Goal: Task Accomplishment & Management: Manage account settings

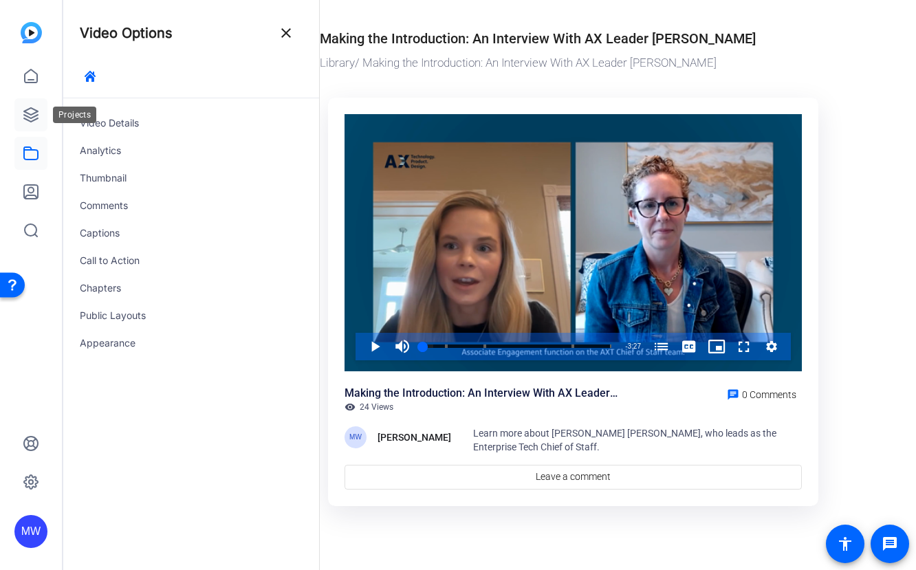
click at [32, 111] on icon at bounding box center [31, 115] width 16 height 16
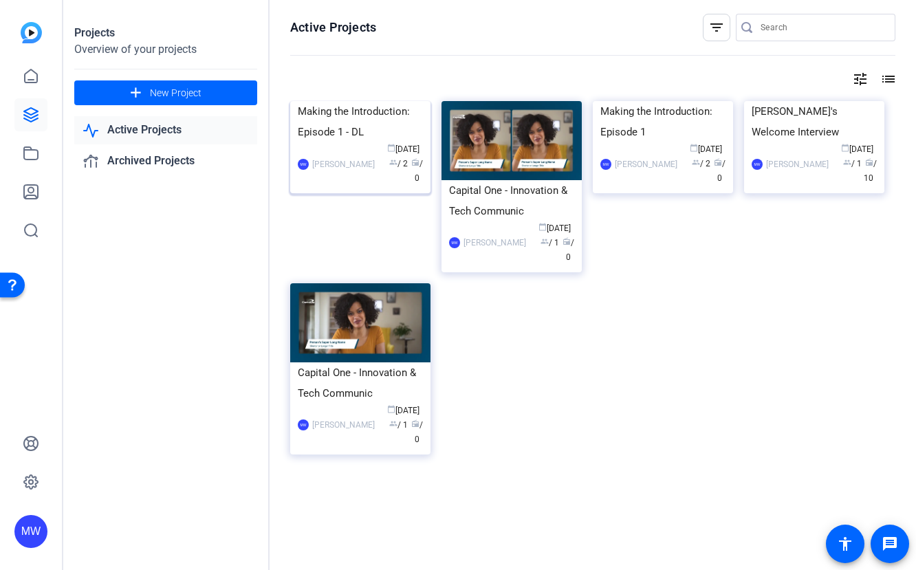
click at [335, 142] on div "Making the Introduction: Episode 1 - DL" at bounding box center [360, 121] width 125 height 41
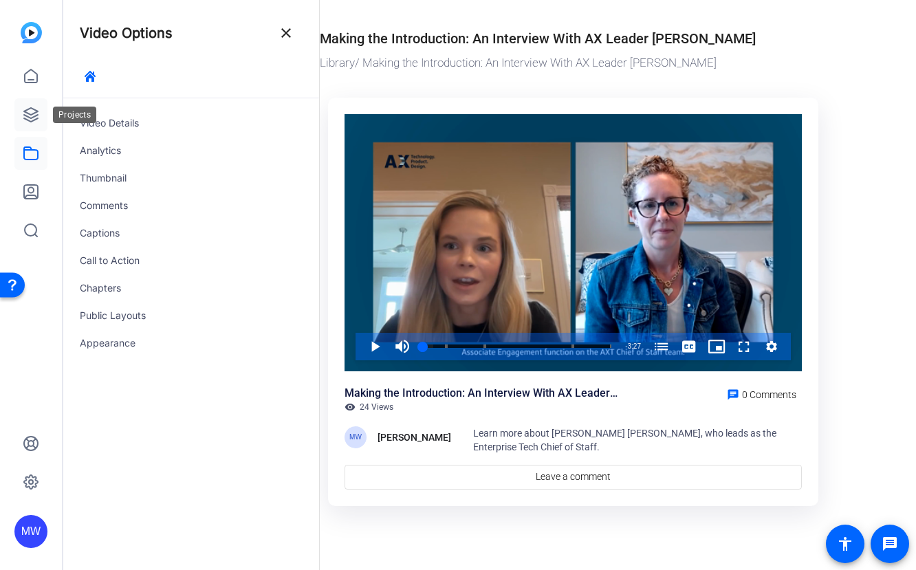
click at [32, 108] on icon at bounding box center [31, 115] width 14 height 14
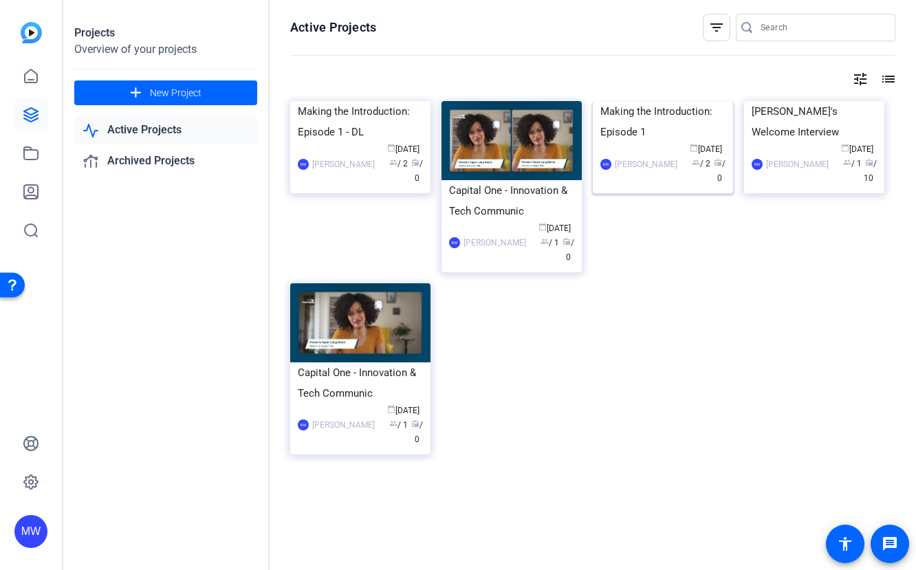
click at [657, 142] on div "Making the Introduction: Episode 1" at bounding box center [662, 121] width 125 height 41
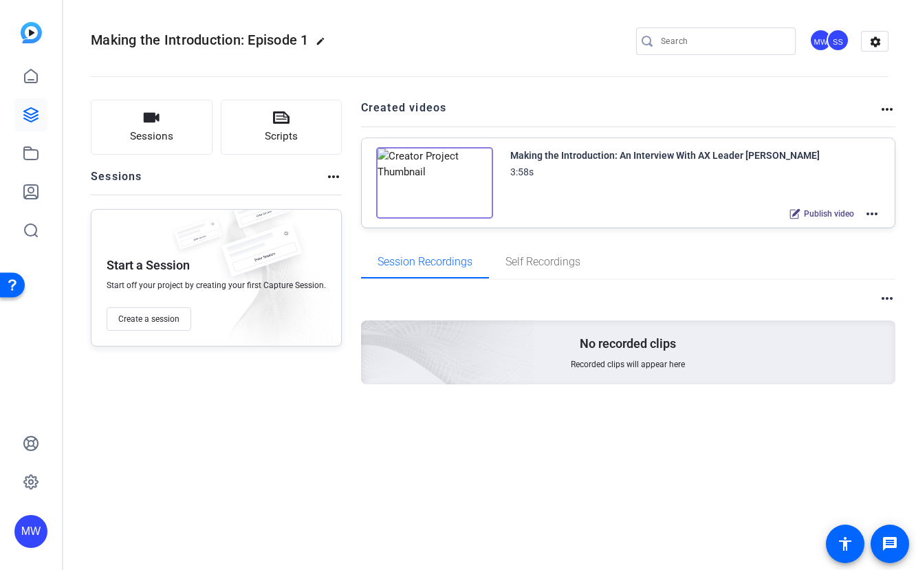
drag, startPoint x: 322, startPoint y: 37, endPoint x: 247, endPoint y: 38, distance: 74.9
click at [322, 38] on mat-icon "edit" at bounding box center [323, 44] width 16 height 16
click at [100, 39] on div "Making the Introduction: Episode 1" at bounding box center [147, 41] width 112 height 22
click at [103, 39] on input "Making the Introduction: Episode 1" at bounding box center [147, 41] width 90 height 16
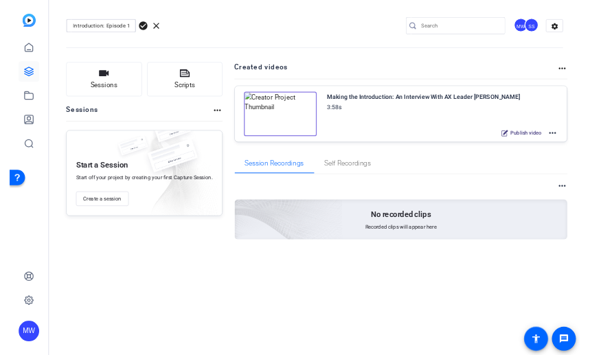
scroll to position [0, 0]
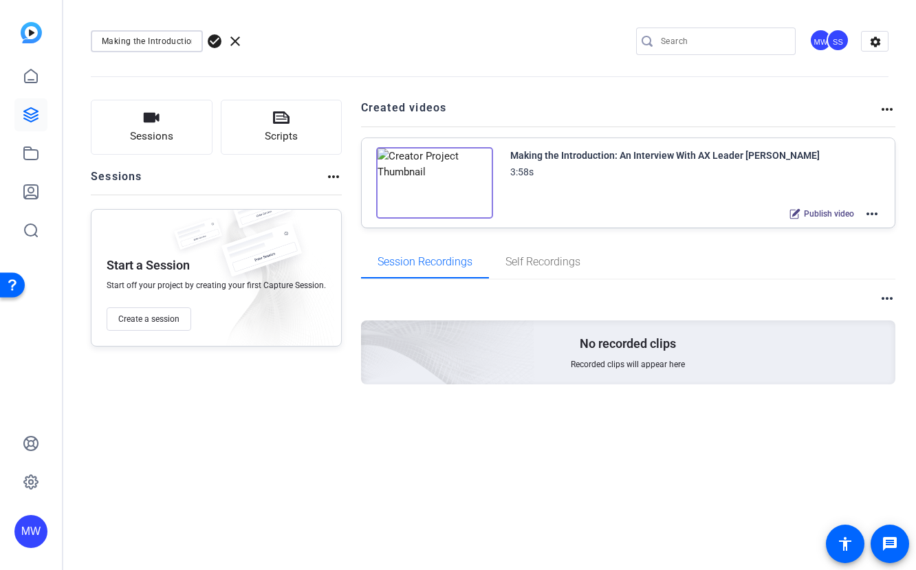
drag, startPoint x: 190, startPoint y: 41, endPoint x: 55, endPoint y: 37, distance: 135.4
click at [55, 37] on mat-sidenav-container "MW Making the Introduction: Episode 1 check_circle clear MW SS settings Session…" at bounding box center [458, 285] width 916 height 570
type input "DO NOT USE"
click at [216, 38] on span "check_circle" at bounding box center [214, 41] width 16 height 16
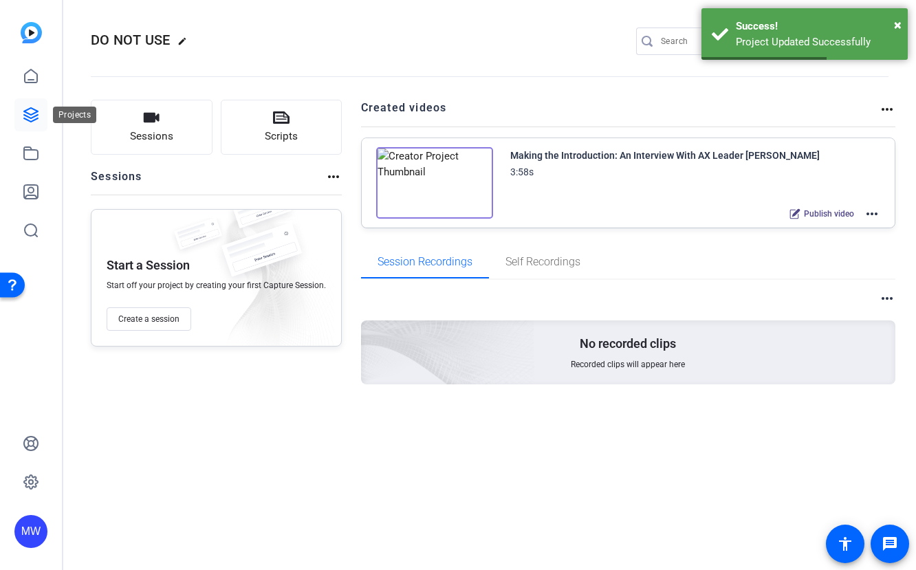
click at [30, 107] on icon at bounding box center [31, 115] width 16 height 16
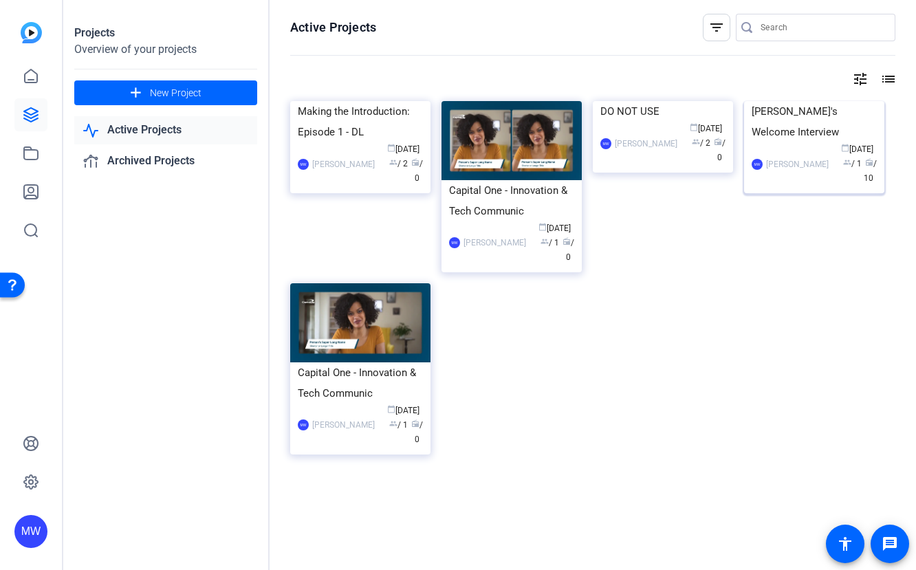
click at [817, 142] on div "[PERSON_NAME]'s Welcome Interview" at bounding box center [813, 121] width 125 height 41
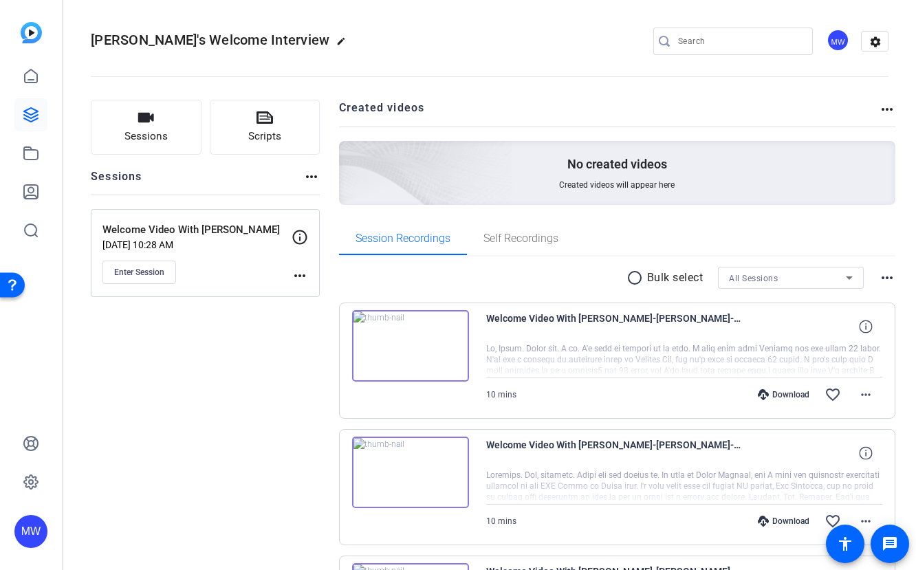
click at [336, 41] on mat-icon "edit" at bounding box center [344, 44] width 16 height 16
click at [159, 45] on input "[PERSON_NAME]'s Welcome Interview" at bounding box center [147, 41] width 90 height 16
type input "DO NOT USE 2"
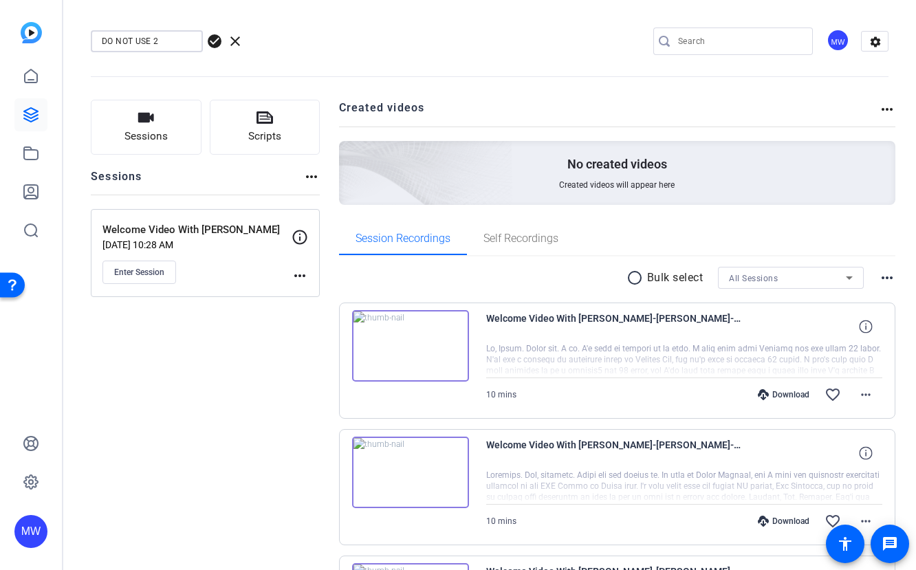
click at [214, 41] on span "check_circle" at bounding box center [214, 41] width 16 height 16
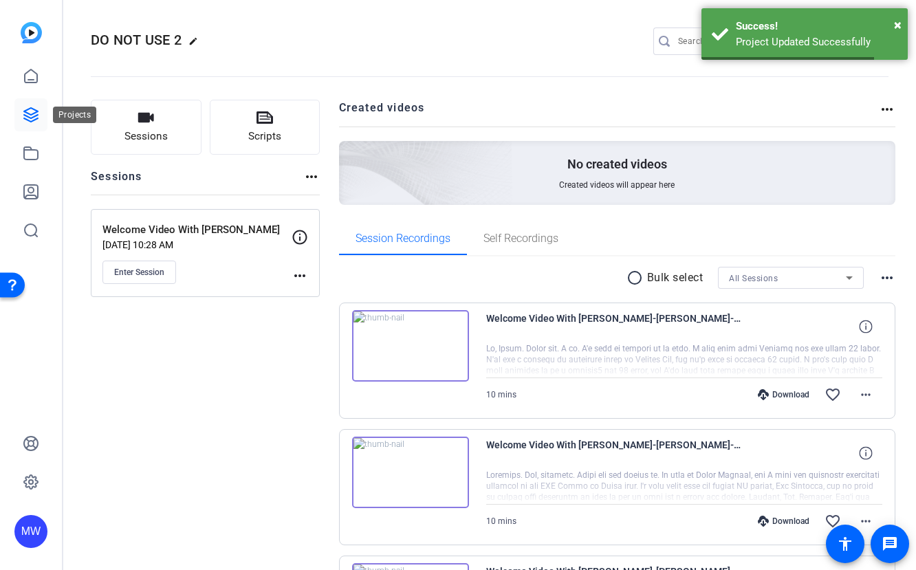
click at [32, 113] on icon at bounding box center [31, 115] width 14 height 14
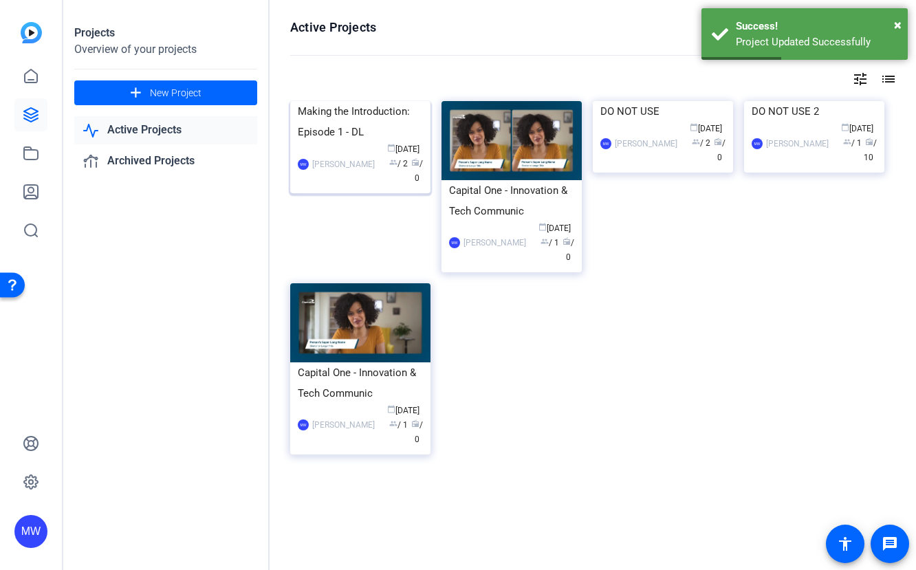
click at [326, 101] on img at bounding box center [360, 101] width 140 height 0
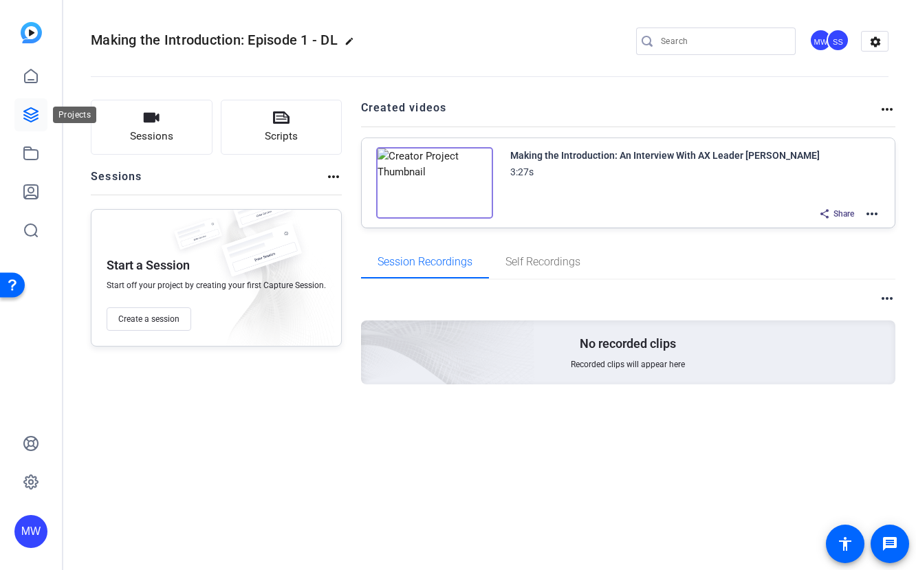
click at [35, 115] on icon at bounding box center [31, 115] width 14 height 14
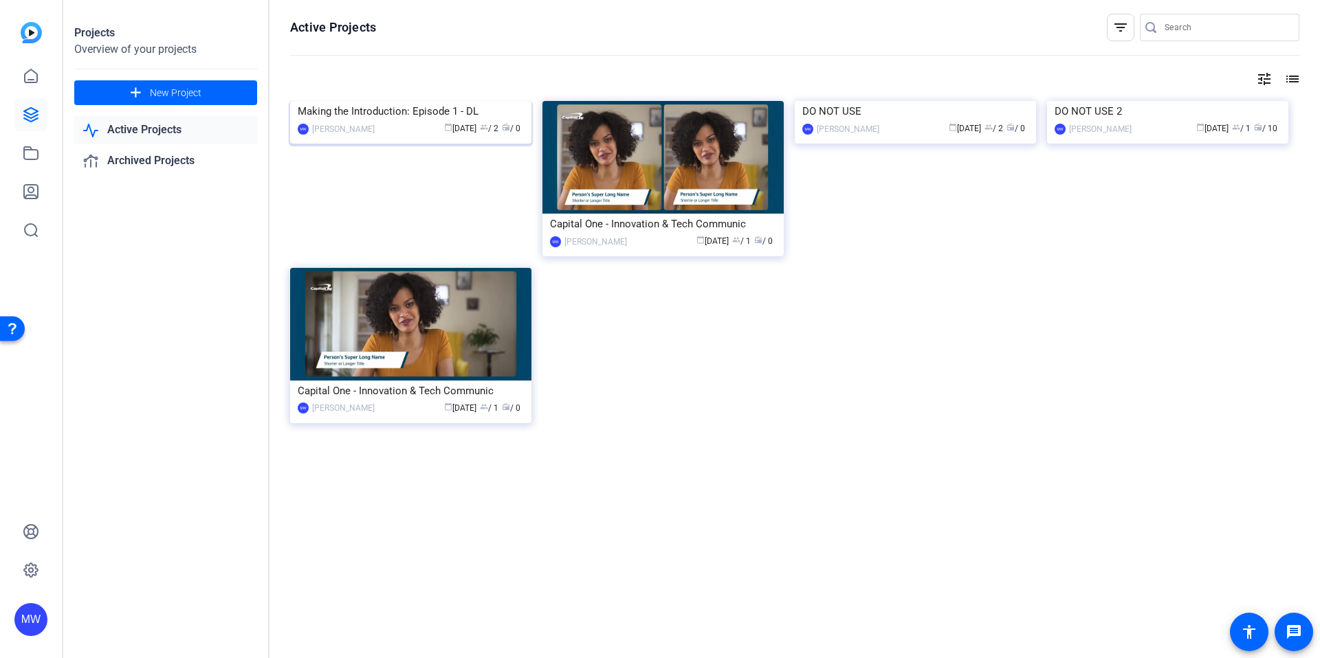
click at [390, 101] on img at bounding box center [410, 101] width 241 height 0
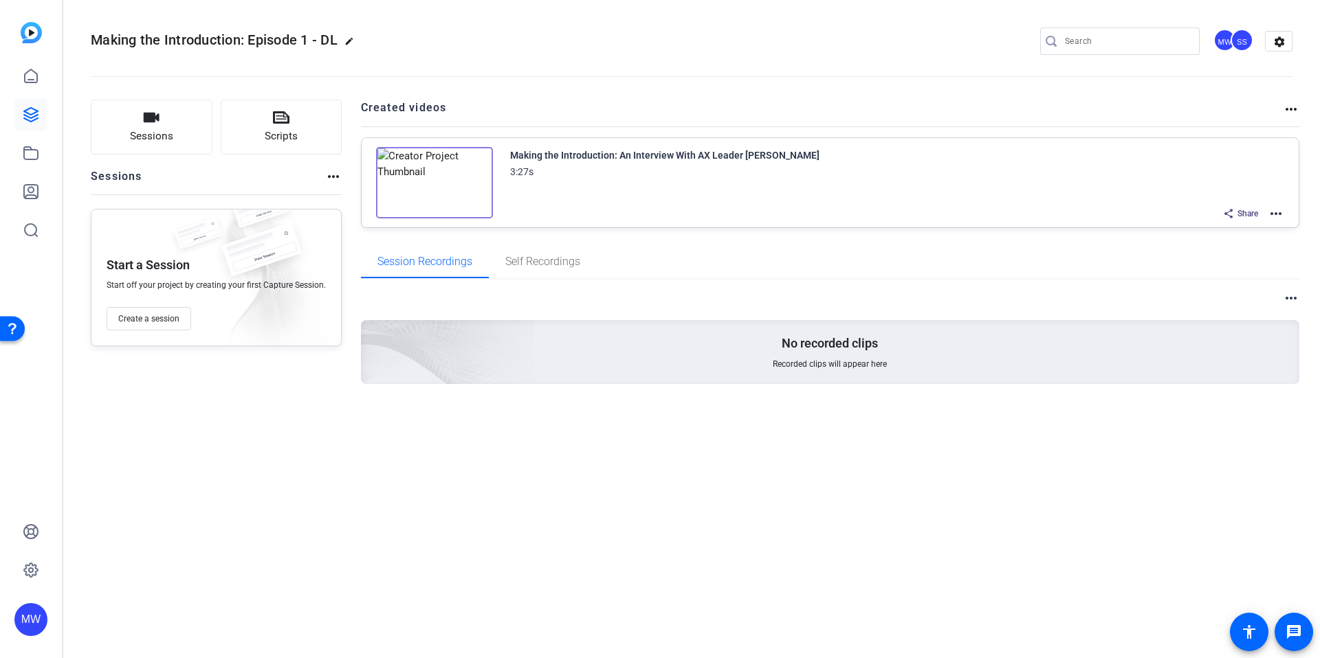
click at [430, 180] on img at bounding box center [434, 182] width 117 height 71
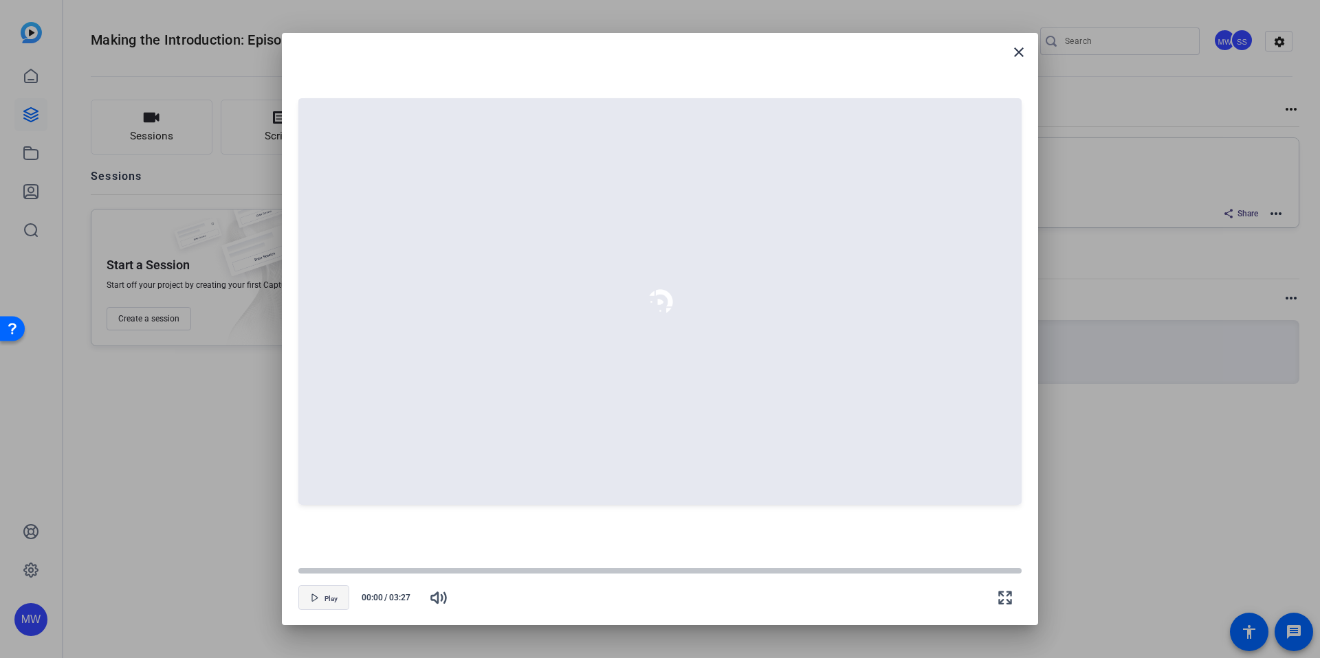
click at [333, 569] on span "Play" at bounding box center [330, 599] width 13 height 8
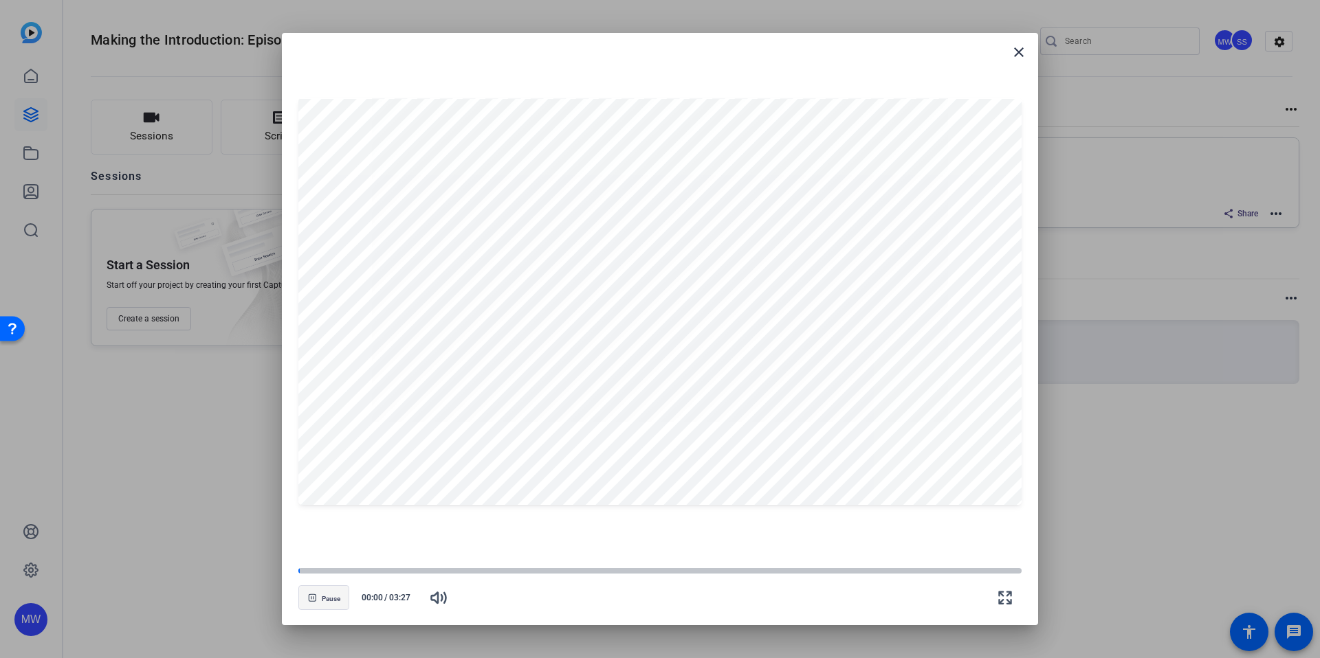
click at [331, 569] on span "button" at bounding box center [323, 597] width 49 height 33
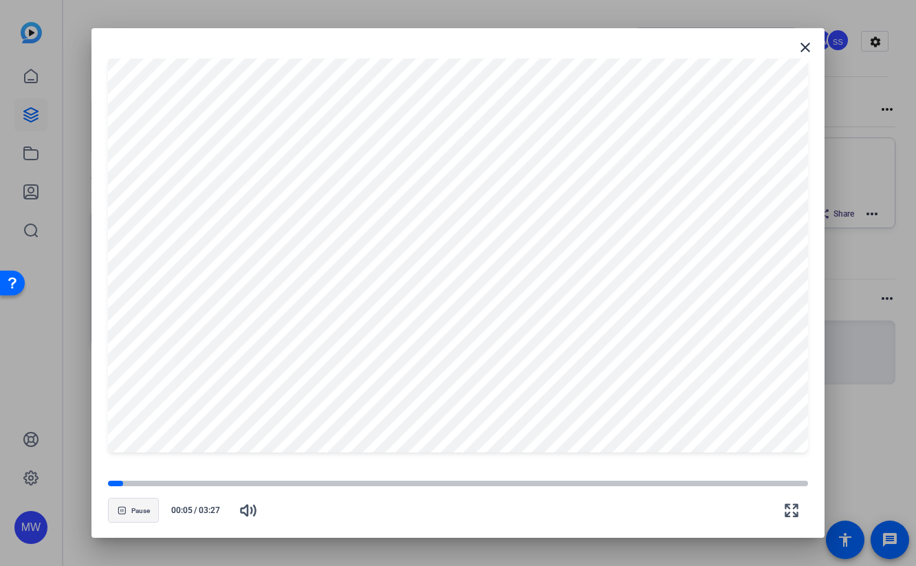
click at [132, 513] on span "Pause" at bounding box center [140, 511] width 19 height 8
click at [119, 484] on div at bounding box center [116, 483] width 16 height 7
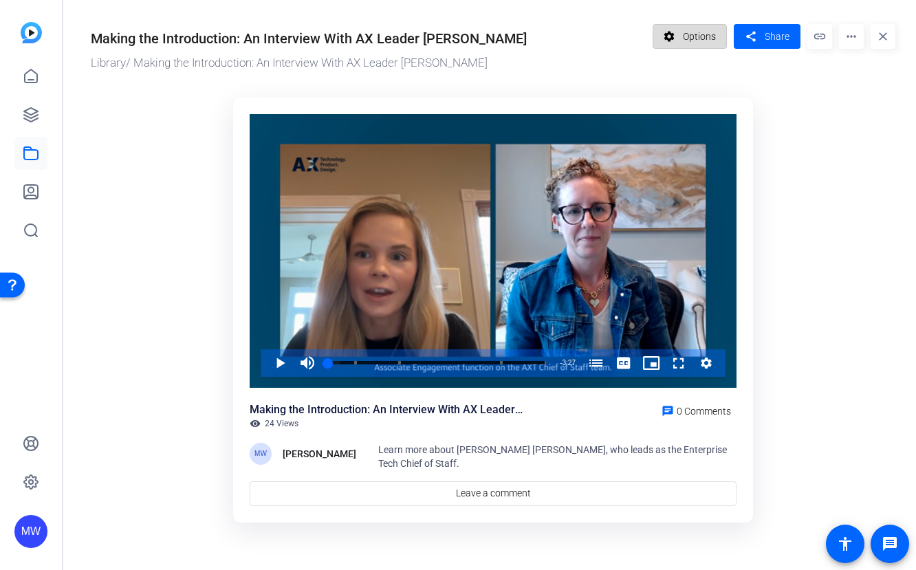
click at [694, 27] on span "Options" at bounding box center [699, 36] width 33 height 26
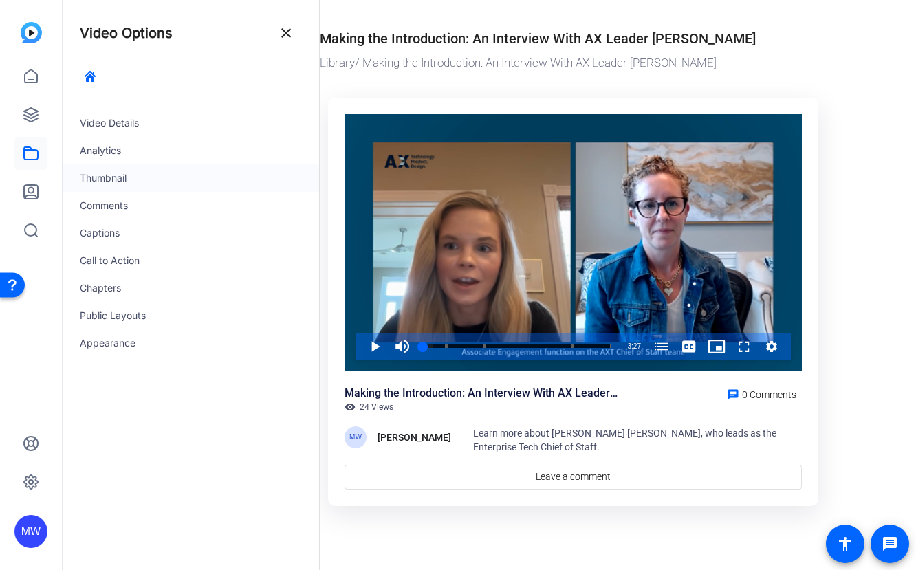
click at [101, 180] on div "Thumbnail" at bounding box center [191, 177] width 256 height 27
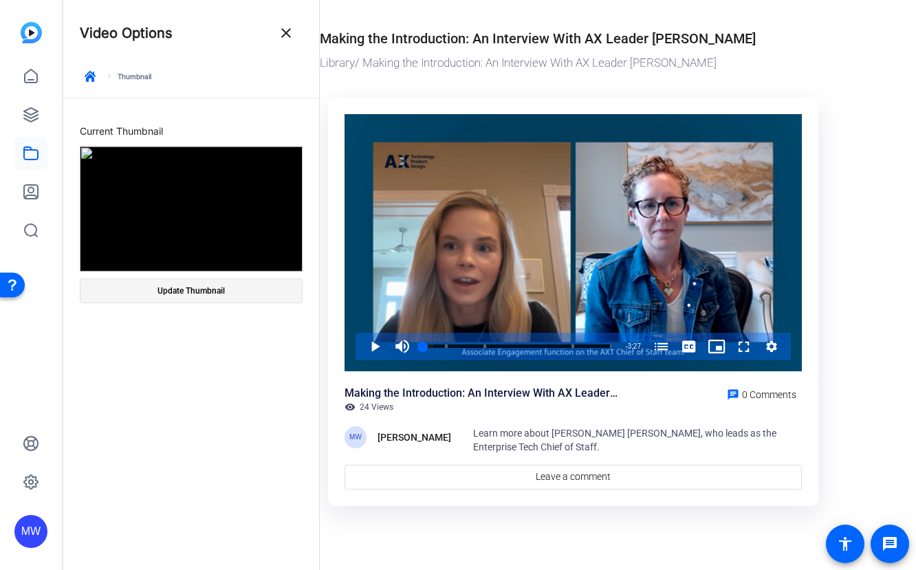
click at [187, 292] on span "Update Thumbnail" at bounding box center [190, 290] width 67 height 11
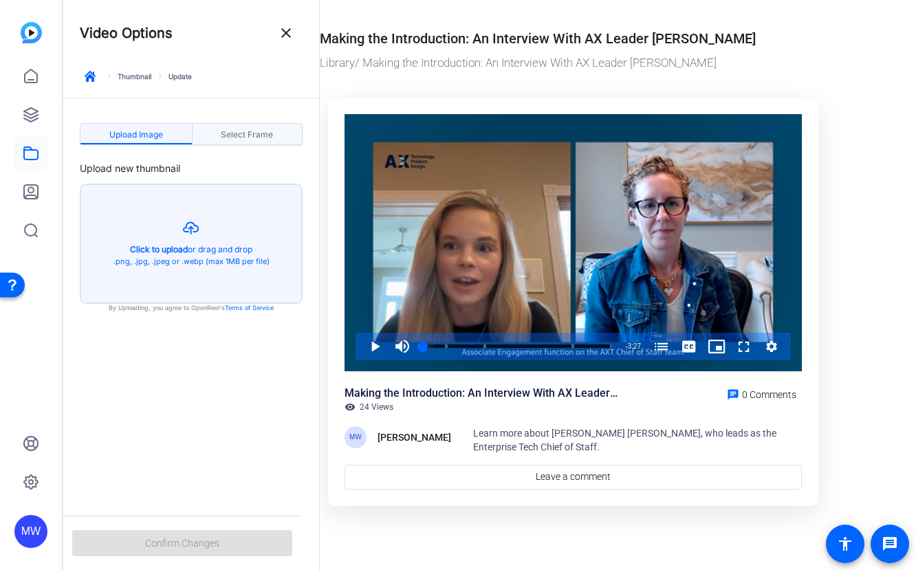
click at [225, 131] on span "Select Frame" at bounding box center [247, 135] width 52 height 8
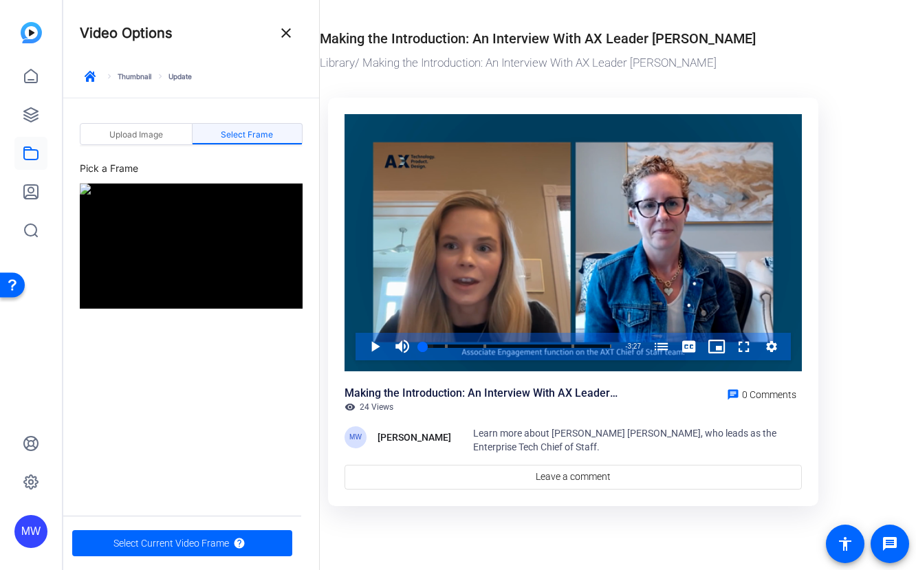
click at [93, 303] on img at bounding box center [191, 246] width 223 height 125
click at [113, 267] on img at bounding box center [191, 246] width 223 height 125
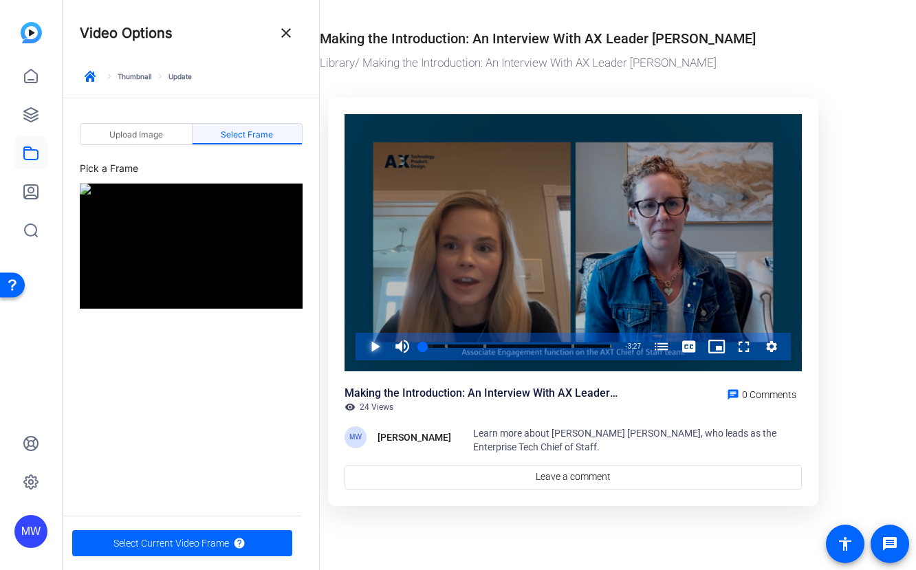
click at [361, 346] on span "Video Player" at bounding box center [361, 346] width 0 height 27
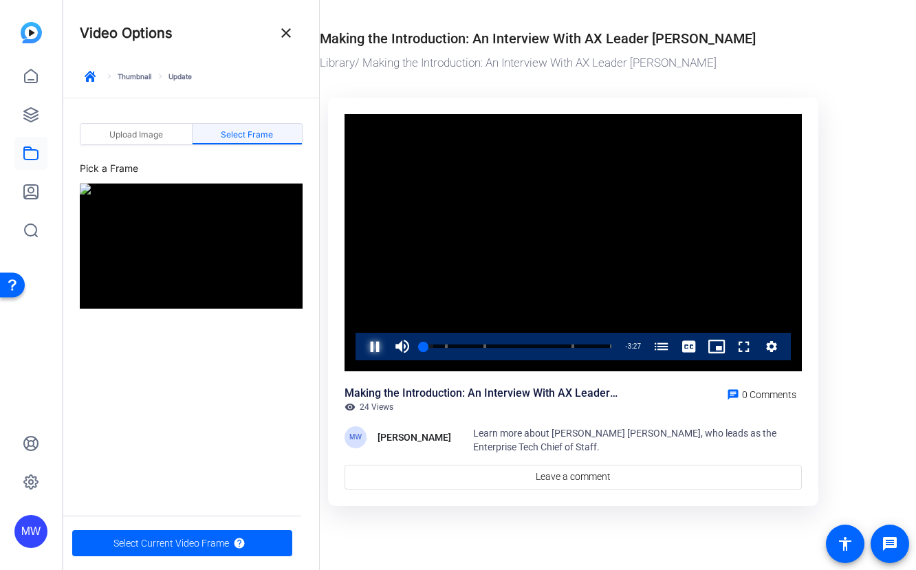
click at [361, 348] on span "Video Player" at bounding box center [361, 346] width 0 height 27
drag, startPoint x: 266, startPoint y: 134, endPoint x: 255, endPoint y: 136, distance: 11.2
click at [261, 135] on span "Select Frame" at bounding box center [247, 135] width 52 height 8
click at [158, 135] on span "Upload Image" at bounding box center [136, 135] width 54 height 8
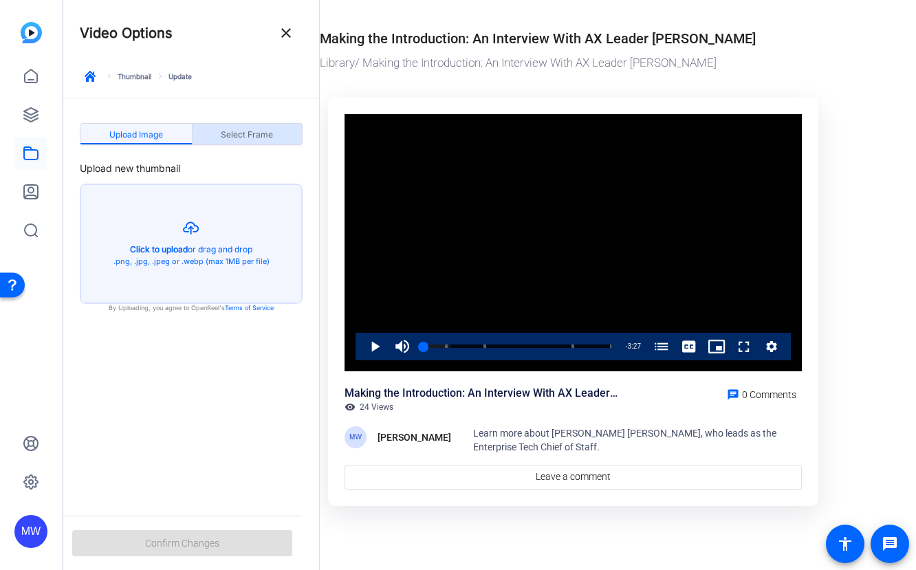
click at [252, 135] on span "Select Frame" at bounding box center [247, 135] width 52 height 8
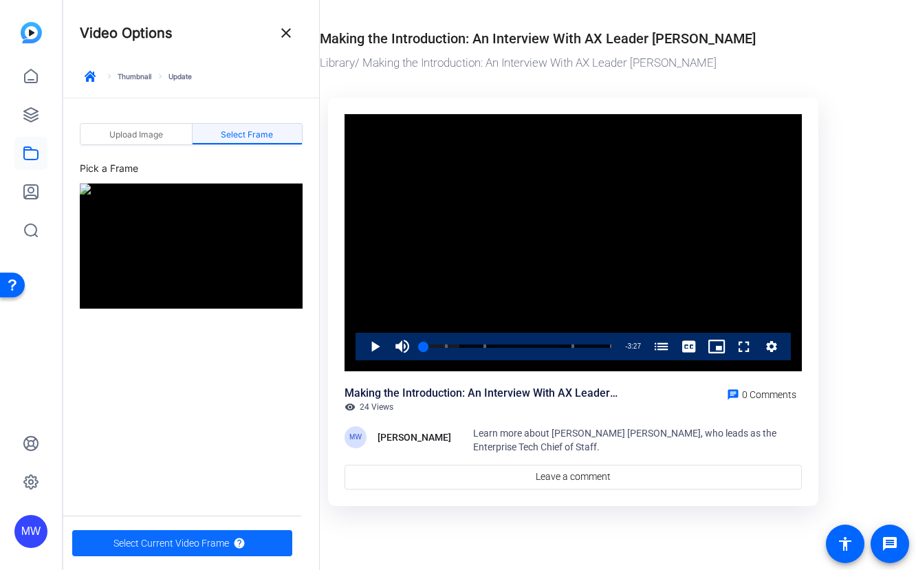
click at [209, 544] on span "Select Current Video Frame" at bounding box center [170, 543] width 115 height 26
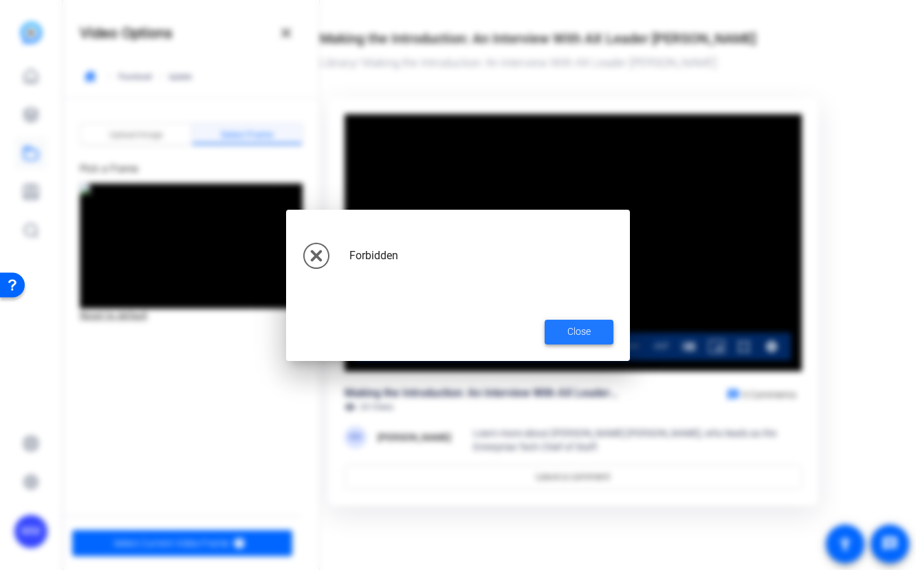
click at [567, 338] on span "Close" at bounding box center [578, 331] width 23 height 14
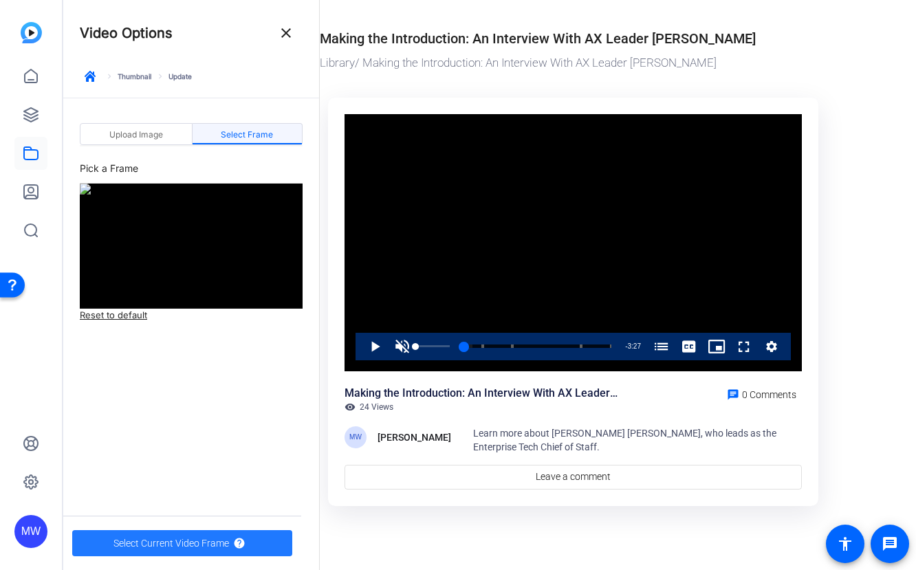
drag, startPoint x: 451, startPoint y: 348, endPoint x: 407, endPoint y: 350, distance: 44.0
click at [407, 350] on div "Unmute 0%" at bounding box center [422, 346] width 69 height 27
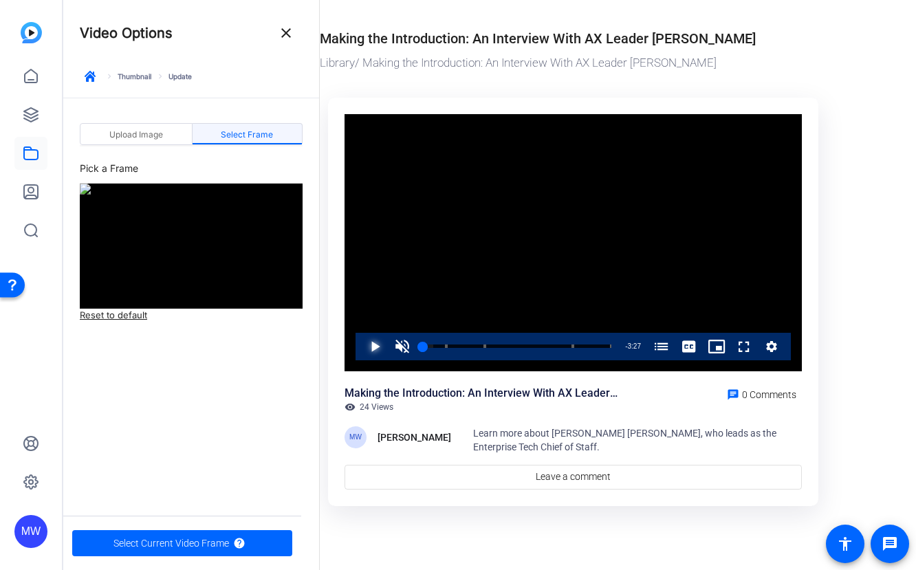
click at [361, 346] on span "Video Player" at bounding box center [361, 346] width 0 height 27
click at [425, 346] on div "0:01" at bounding box center [424, 345] width 3 height 3
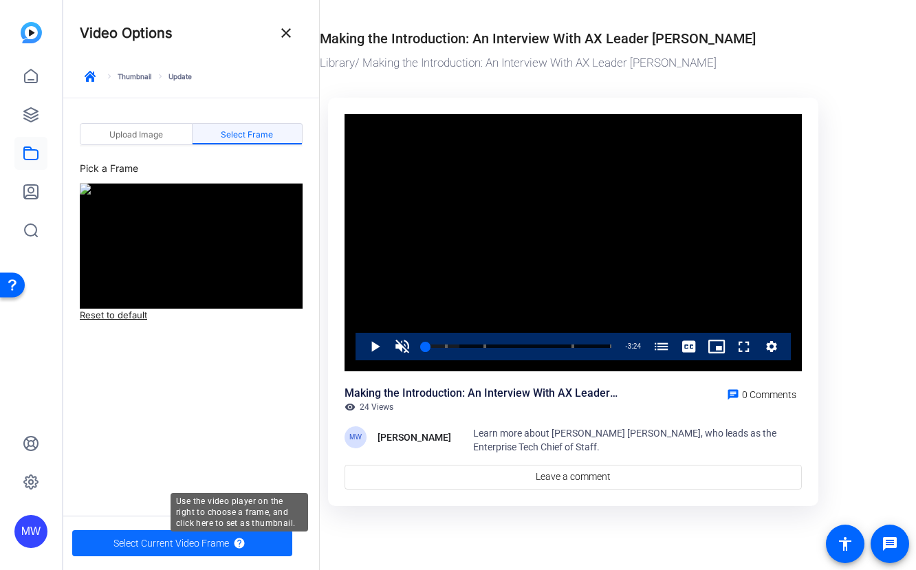
click at [233, 540] on mat-icon "help" at bounding box center [239, 543] width 12 height 12
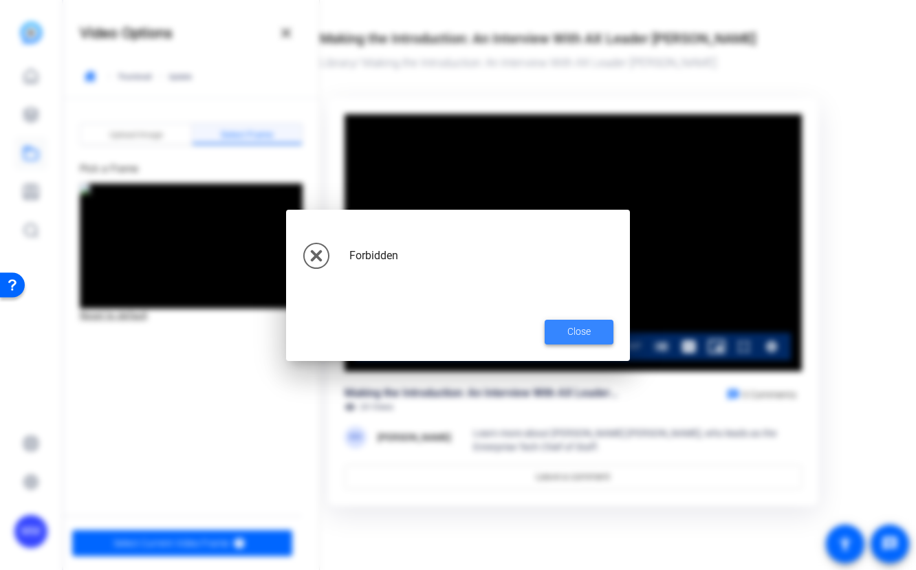
click at [557, 329] on span at bounding box center [578, 331] width 69 height 33
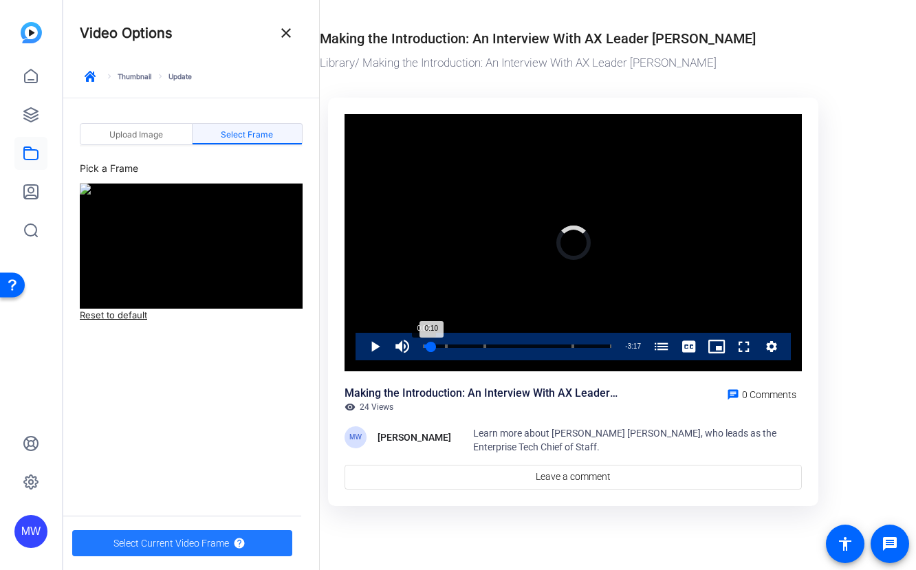
drag, startPoint x: 427, startPoint y: 345, endPoint x: 416, endPoint y: 346, distance: 11.0
click at [416, 346] on div "Loaded : 0.00% 0:00 0:10 AXT Chief of Staff Ann Johnston on LinkedIn (00:00) In…" at bounding box center [517, 346] width 202 height 27
drag, startPoint x: 434, startPoint y: 345, endPoint x: 428, endPoint y: 346, distance: 6.9
click at [428, 346] on div "0:13" at bounding box center [428, 345] width 10 height 3
drag, startPoint x: 436, startPoint y: 344, endPoint x: 428, endPoint y: 344, distance: 7.6
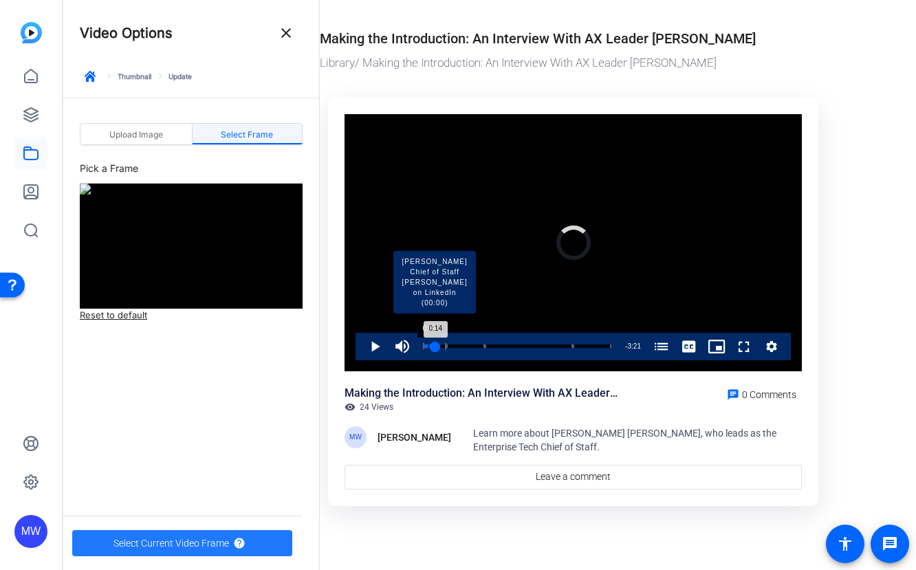
click at [428, 344] on div "Loaded : 0.00% 0:06 0:14 AXT Chief of Staff Ann Johnston on LinkedIn (00:00) In…" at bounding box center [517, 345] width 188 height 3
drag, startPoint x: 435, startPoint y: 345, endPoint x: 425, endPoint y: 345, distance: 10.3
click at [425, 345] on div "Loaded : 0.00% 0:02 0:13 AXT Chief of Staff Ann Johnston on LinkedIn (00:00) In…" at bounding box center [517, 345] width 188 height 3
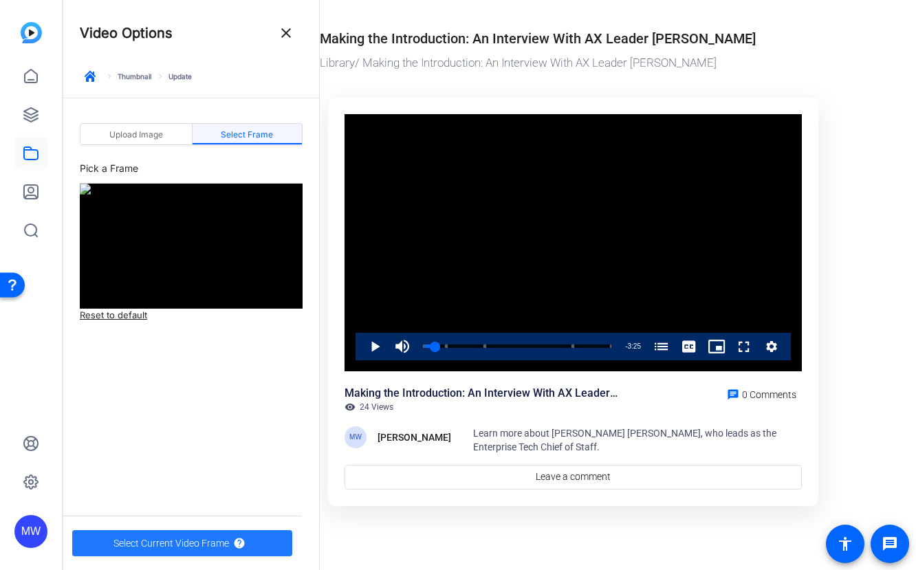
click at [210, 542] on span "Select Current Video Frame" at bounding box center [170, 543] width 115 height 26
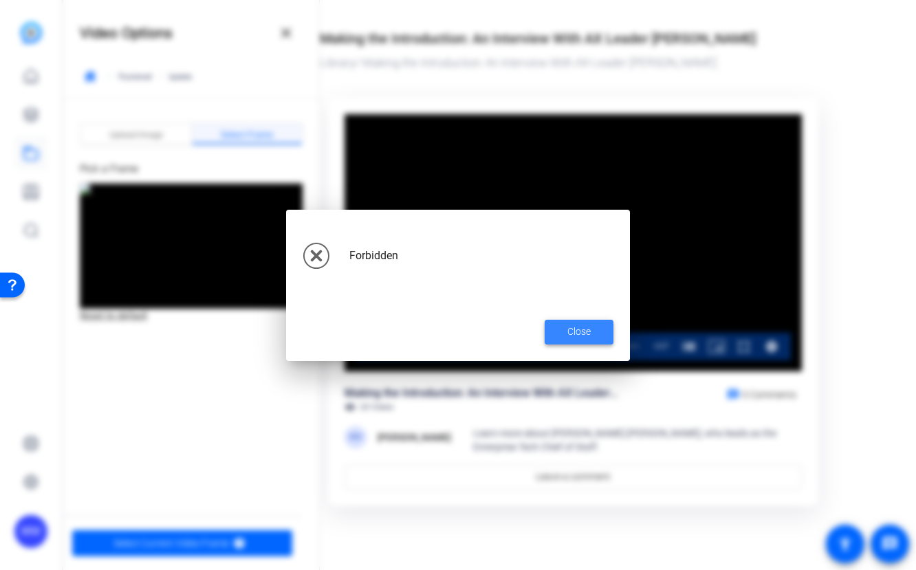
click at [586, 328] on span "Close" at bounding box center [578, 331] width 23 height 14
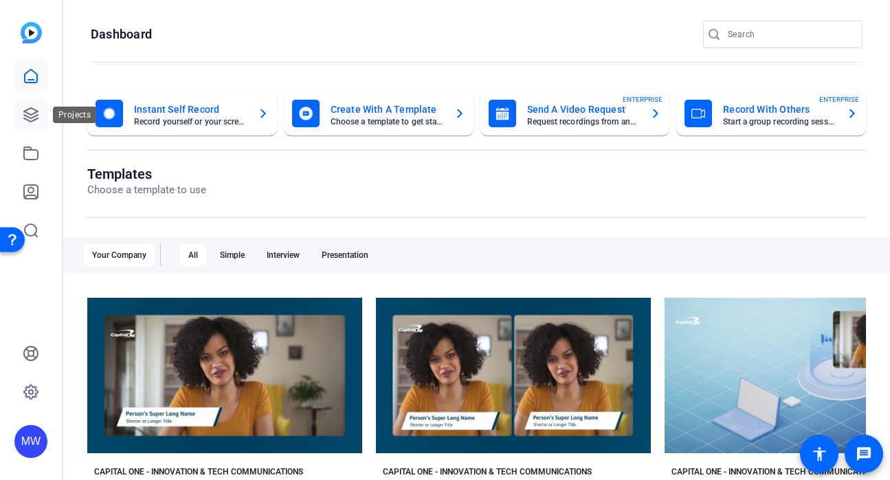
click at [28, 114] on icon at bounding box center [31, 115] width 14 height 14
click at [34, 156] on icon at bounding box center [31, 153] width 16 height 16
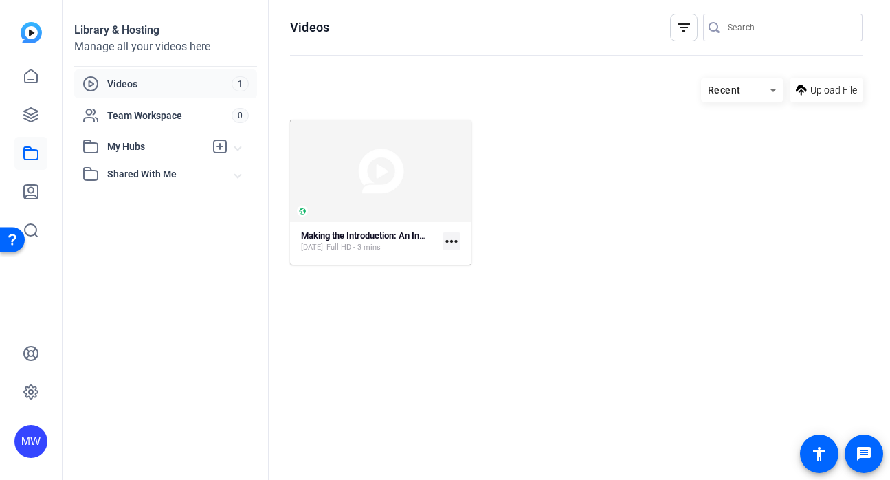
click at [447, 244] on mat-icon "more_horiz" at bounding box center [452, 241] width 18 height 18
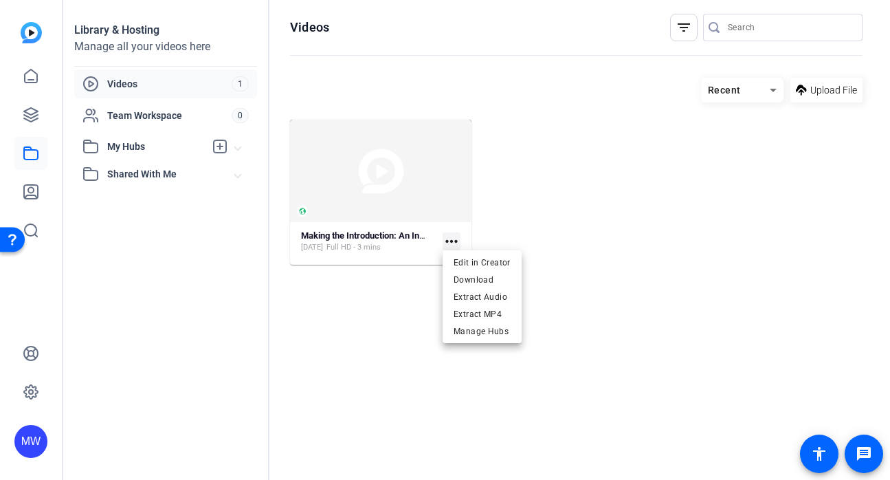
click at [348, 185] on div at bounding box center [445, 240] width 890 height 480
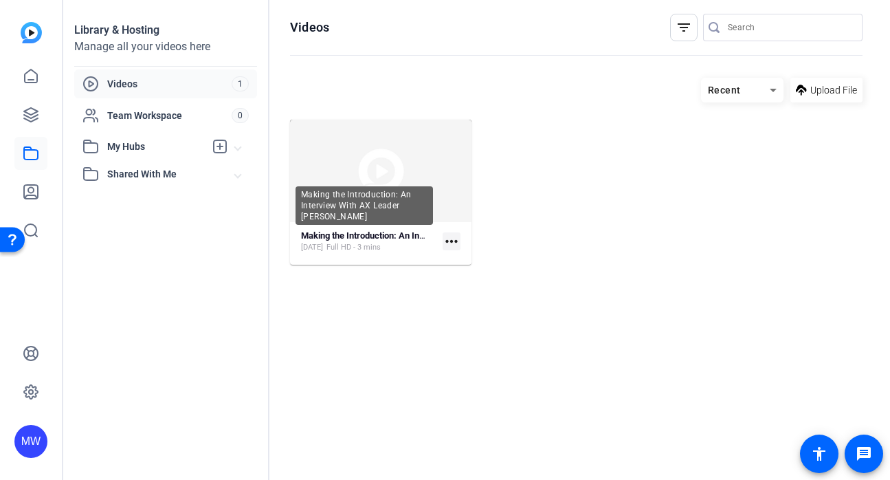
click at [342, 188] on div "Making the Introduction: An Interview With AX Leader [PERSON_NAME]" at bounding box center [364, 205] width 137 height 38
click at [338, 237] on strong "Making the Introduction: An Interview With AX Leader [PERSON_NAME]" at bounding box center [441, 235] width 280 height 10
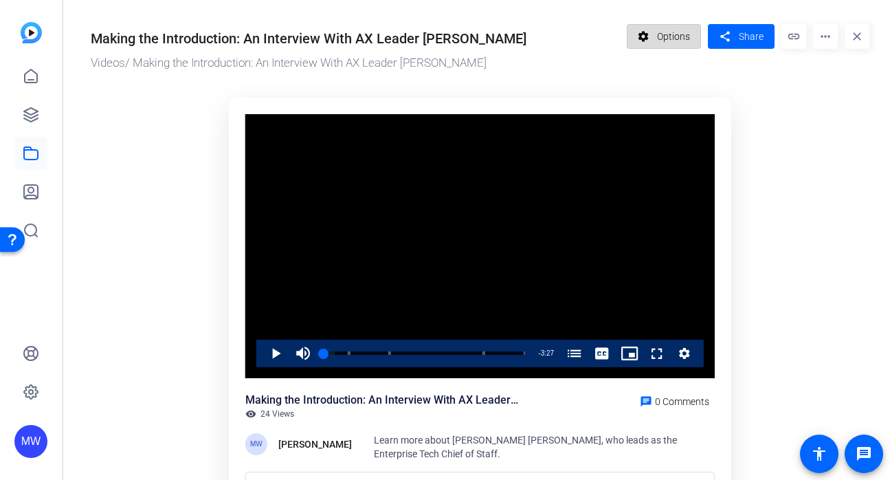
click at [672, 37] on span "Options" at bounding box center [673, 36] width 33 height 26
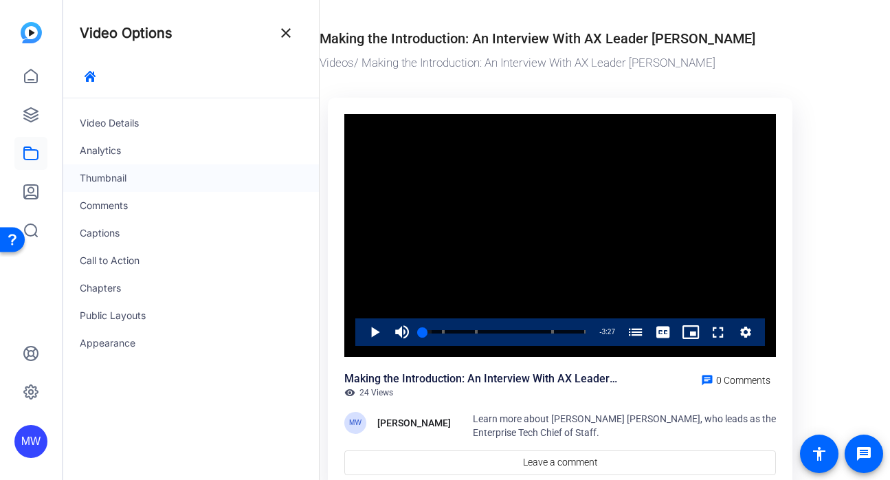
click at [120, 177] on div "Thumbnail" at bounding box center [191, 177] width 256 height 27
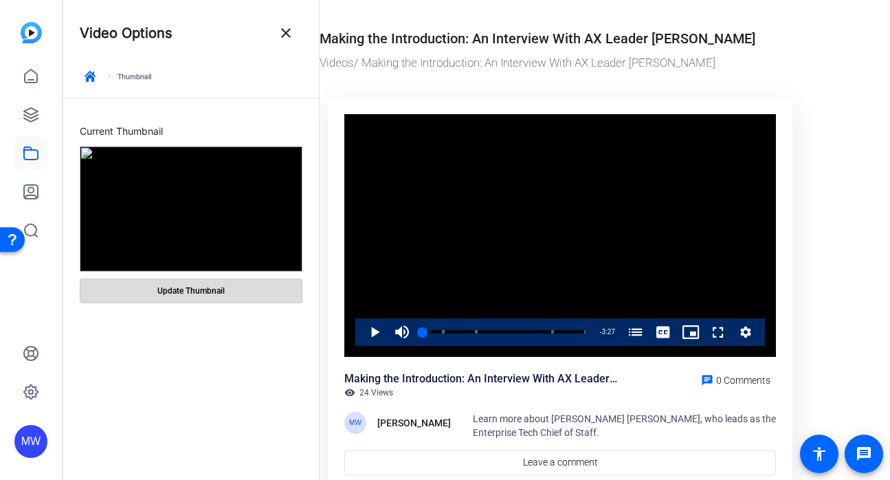
click at [189, 292] on span "Update Thumbnail" at bounding box center [190, 290] width 67 height 11
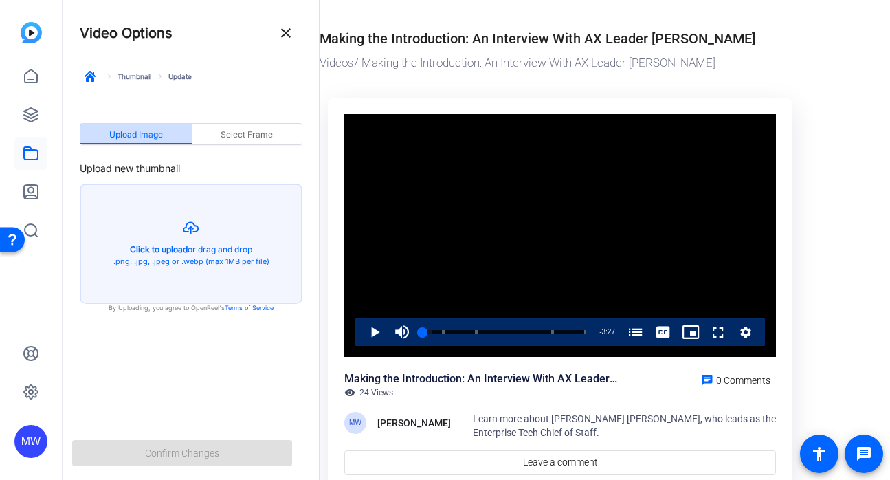
click at [155, 132] on span "Upload Image" at bounding box center [136, 135] width 54 height 8
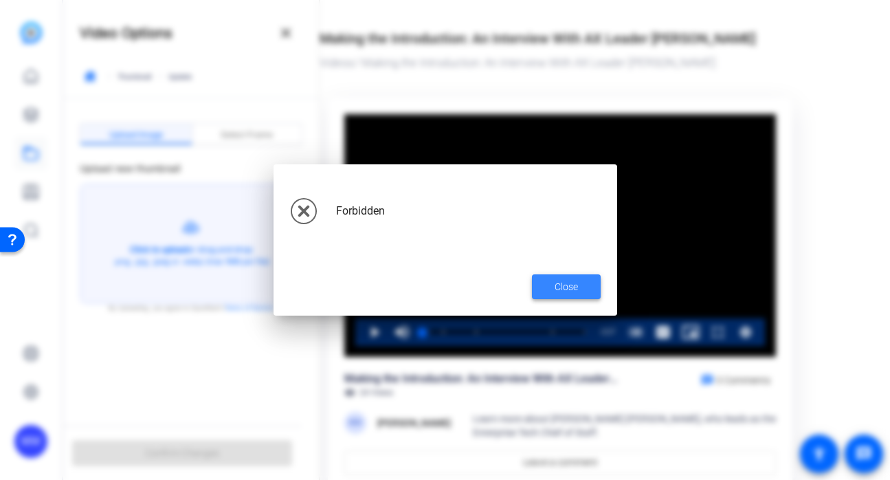
click at [553, 282] on span at bounding box center [566, 286] width 69 height 33
